Goal: Information Seeking & Learning: Learn about a topic

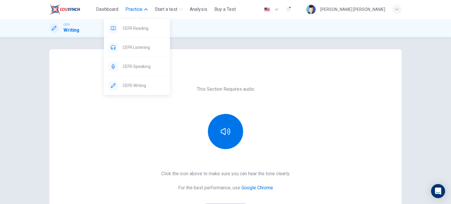
click at [131, 11] on span "Practice" at bounding box center [134, 9] width 17 height 7
click at [135, 29] on span "CEFR Reading" at bounding box center [144, 28] width 43 height 7
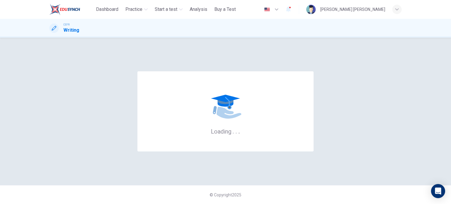
click at [251, 39] on div "Loading . . . © Copyright 2025" at bounding box center [225, 121] width 451 height 167
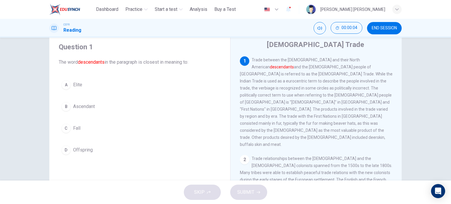
scroll to position [22, 0]
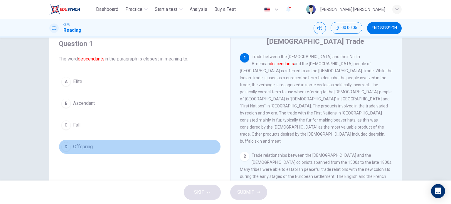
click at [73, 148] on span "Offspring" at bounding box center [83, 146] width 20 height 7
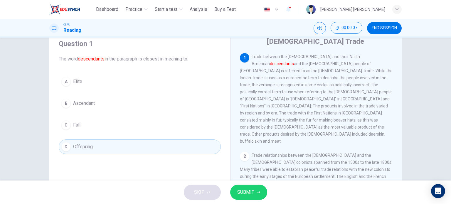
click at [245, 190] on span "SUBMIT" at bounding box center [246, 192] width 17 height 8
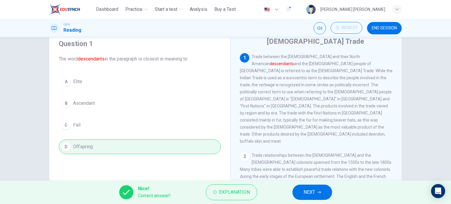
click at [306, 193] on span "NEXT" at bounding box center [309, 192] width 11 height 8
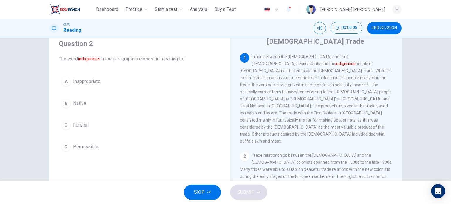
click at [87, 104] on button "B Native" at bounding box center [140, 103] width 162 height 15
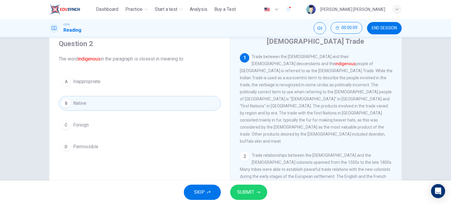
click at [248, 190] on span "SUBMIT" at bounding box center [246, 192] width 17 height 8
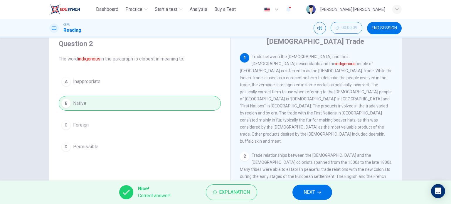
click at [248, 190] on span "Explanation" at bounding box center [234, 192] width 31 height 8
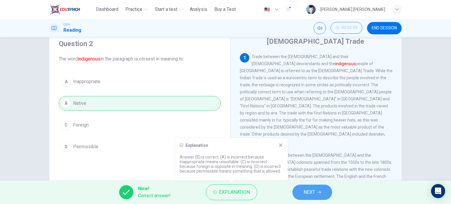
click at [311, 195] on span "NEXT" at bounding box center [309, 192] width 11 height 8
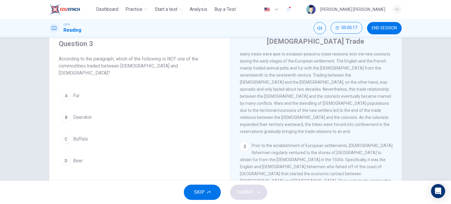
scroll to position [210, 0]
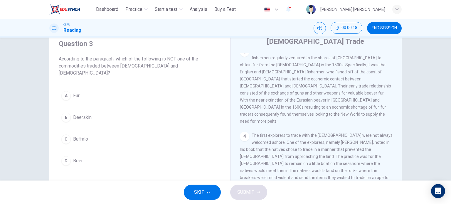
click at [84, 154] on button "D Beer" at bounding box center [140, 161] width 162 height 15
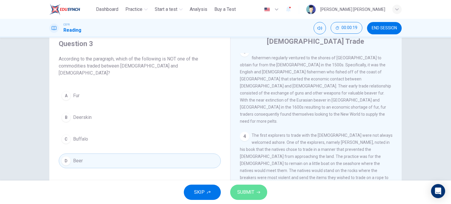
click at [242, 194] on span "SUBMIT" at bounding box center [246, 192] width 17 height 8
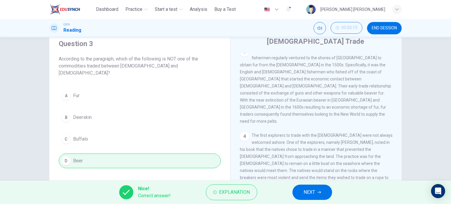
click at [304, 195] on span "NEXT" at bounding box center [309, 192] width 11 height 8
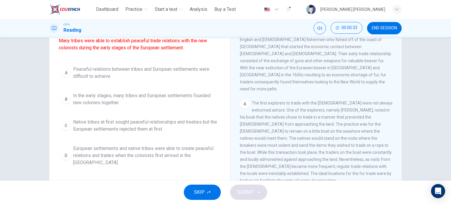
scroll to position [56, 0]
click at [155, 163] on span "European settlements and native tribes were able to create peaceful relations a…" at bounding box center [145, 154] width 145 height 21
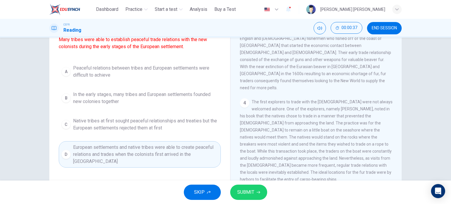
click at [253, 190] on span "SUBMIT" at bounding box center [246, 192] width 17 height 8
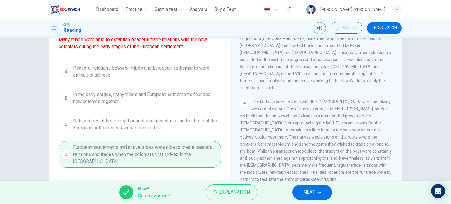
click at [309, 192] on span "NEXT" at bounding box center [309, 192] width 11 height 8
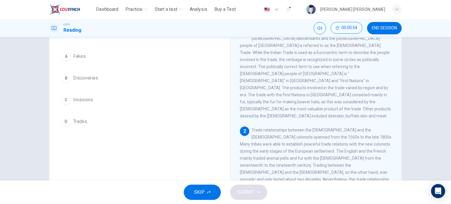
scroll to position [46, 0]
click at [84, 98] on span "Invasions" at bounding box center [83, 101] width 20 height 7
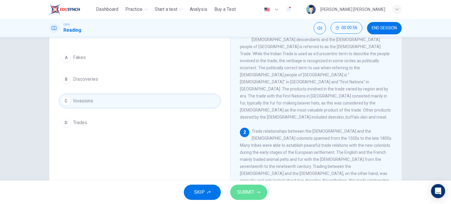
click at [256, 193] on button "SUBMIT" at bounding box center [248, 192] width 37 height 15
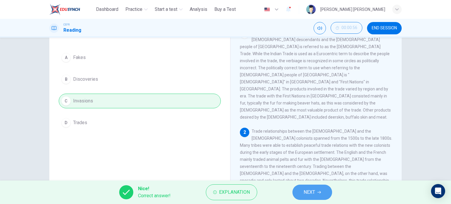
click at [299, 192] on button "NEXT" at bounding box center [313, 192] width 40 height 15
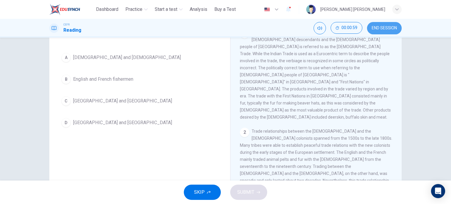
click at [387, 29] on span "END SESSION" at bounding box center [384, 28] width 25 height 5
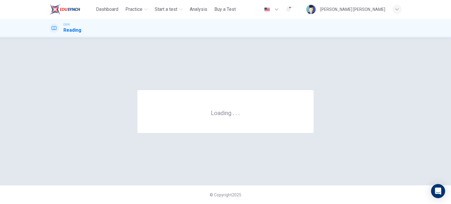
scroll to position [0, 0]
